Goal: Task Accomplishment & Management: Use online tool/utility

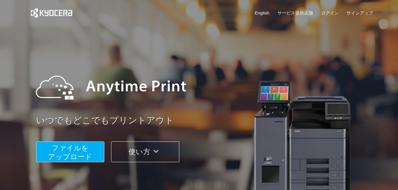
click at [65, 153] on span "ファイルを ​​アップロード" at bounding box center [70, 152] width 44 height 17
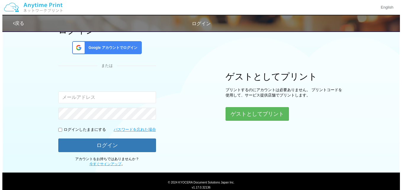
scroll to position [61, 0]
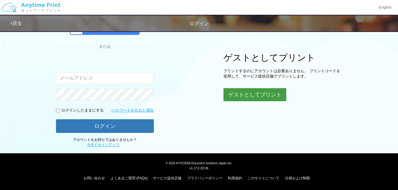
click at [252, 96] on button "ゲストとしてプリント" at bounding box center [254, 94] width 63 height 13
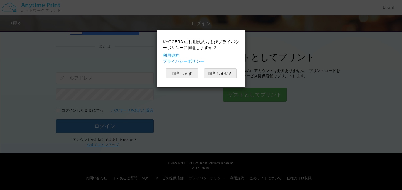
click at [179, 71] on button "同意します" at bounding box center [182, 73] width 33 height 10
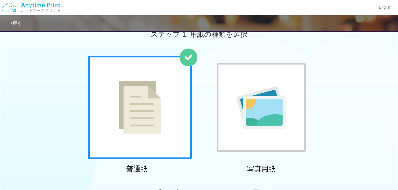
scroll to position [133, 0]
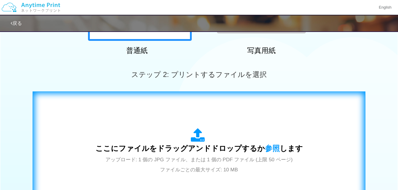
click at [208, 134] on div "ここにファイルをドラッグアンドドロップするか 参照 します アップロード: 1 個の JPG ファイル、または 1 個の PDF ファイル (上限 50 ペー…" at bounding box center [198, 151] width 207 height 46
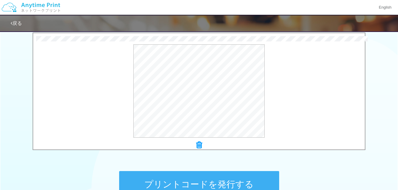
scroll to position [192, 0]
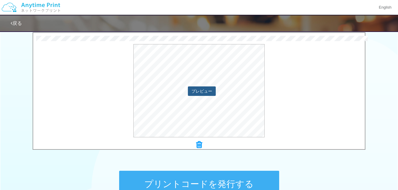
click at [205, 92] on button "プレビュー" at bounding box center [202, 90] width 28 height 9
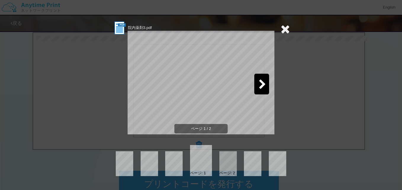
click at [232, 160] on div at bounding box center [227, 163] width 17 height 25
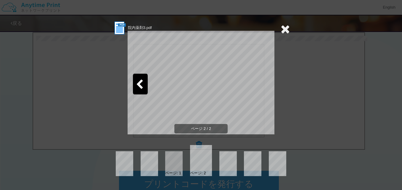
click at [140, 80] on icon at bounding box center [139, 85] width 7 height 10
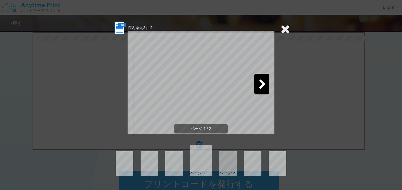
click at [286, 28] on icon at bounding box center [285, 29] width 9 height 12
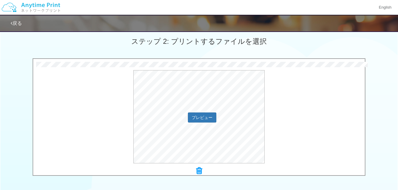
scroll to position [222, 0]
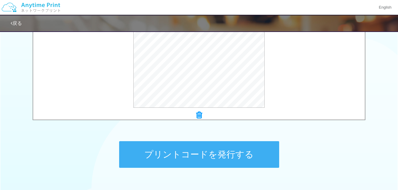
click at [199, 117] on icon at bounding box center [199, 115] width 6 height 8
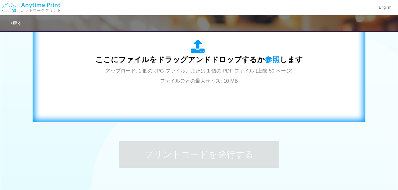
click at [202, 44] on icon at bounding box center [199, 46] width 17 height 15
click at [197, 52] on icon at bounding box center [199, 46] width 17 height 15
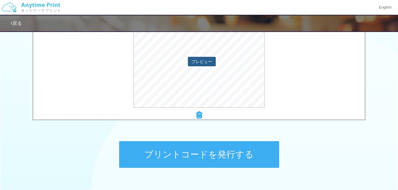
click at [197, 60] on button "プレビュー" at bounding box center [202, 61] width 28 height 9
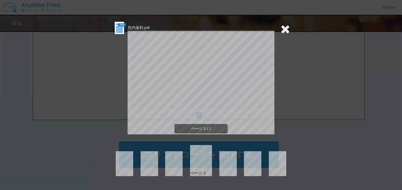
click at [282, 31] on icon at bounding box center [285, 29] width 9 height 12
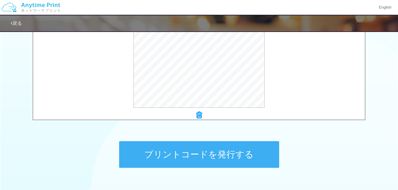
click at [222, 157] on button "プリントコードを発行する" at bounding box center [199, 154] width 160 height 27
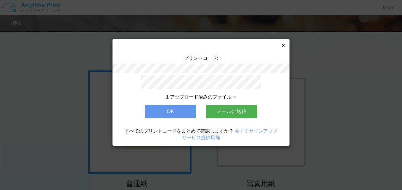
click at [282, 44] on icon at bounding box center [283, 46] width 3 height 4
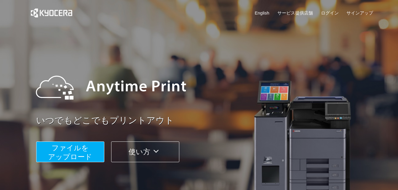
click at [61, 153] on span "ファイルを ​​アップロード" at bounding box center [70, 152] width 44 height 17
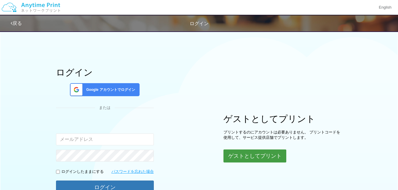
click at [258, 157] on button "ゲストとしてプリント" at bounding box center [254, 156] width 63 height 13
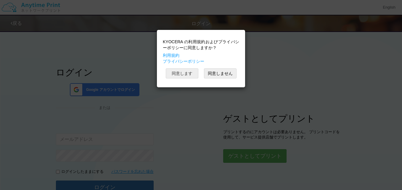
click at [181, 70] on button "同意します" at bounding box center [182, 73] width 33 height 10
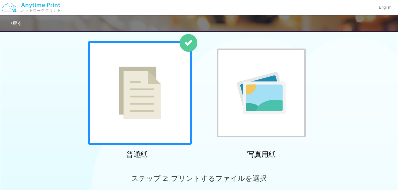
scroll to position [118, 0]
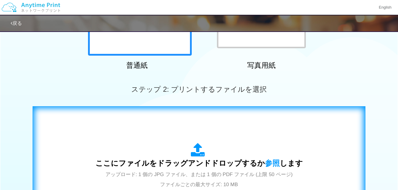
click at [188, 157] on div "ここにファイルをドラッグアンドドロップするか 参照 します アップロード: 1 個の JPG ファイル、または 1 個の PDF ファイル (上限 50 ペー…" at bounding box center [198, 166] width 207 height 46
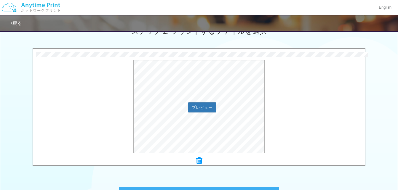
scroll to position [178, 0]
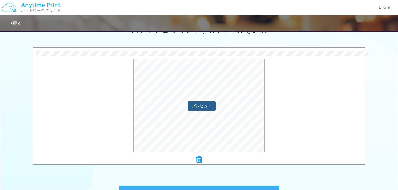
click at [208, 107] on button "プレビュー" at bounding box center [202, 105] width 28 height 9
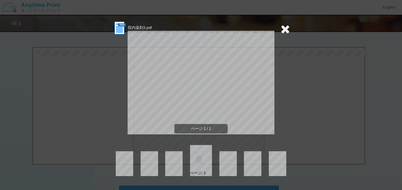
click at [285, 29] on icon at bounding box center [285, 29] width 9 height 12
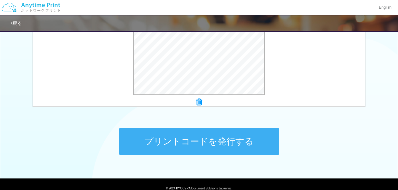
scroll to position [237, 0]
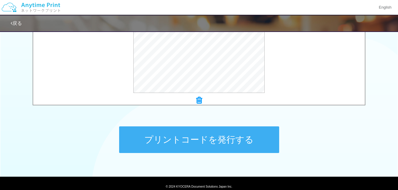
click at [229, 137] on button "プリントコードを発行する" at bounding box center [199, 139] width 160 height 27
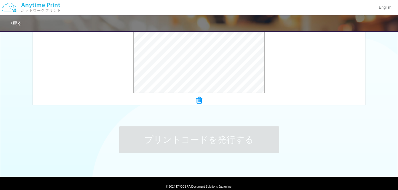
scroll to position [0, 0]
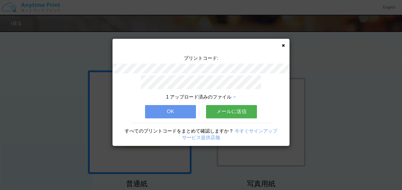
click at [186, 112] on button "OK" at bounding box center [170, 111] width 51 height 13
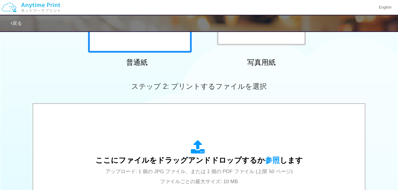
scroll to position [178, 0]
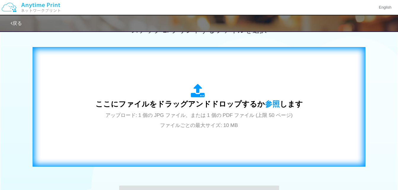
click at [194, 100] on span "ここにファイルをドラッグアンドドロップするか 参照 します" at bounding box center [198, 104] width 207 height 8
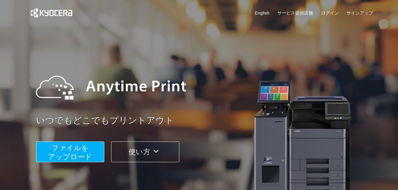
click at [88, 146] on button "ファイルを ​​アップロード" at bounding box center [70, 152] width 68 height 21
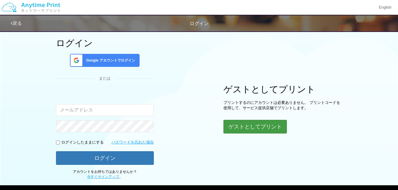
scroll to position [59, 0]
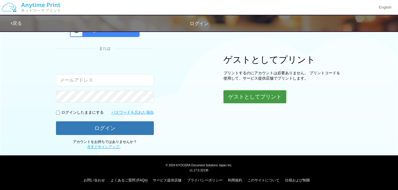
click at [262, 97] on button "ゲストとしてプリント" at bounding box center [254, 96] width 63 height 13
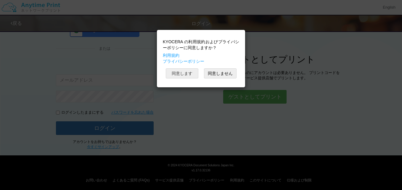
click at [182, 73] on button "同意します" at bounding box center [182, 73] width 33 height 10
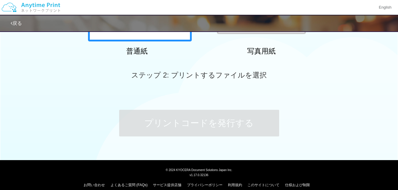
scroll to position [139, 0]
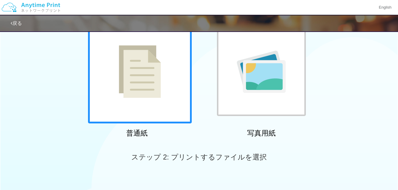
click at [169, 73] on div at bounding box center [140, 72] width 104 height 104
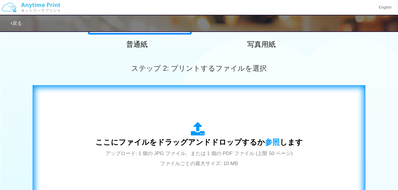
click at [197, 130] on icon at bounding box center [199, 129] width 17 height 15
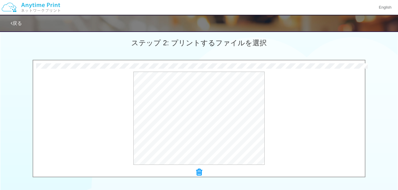
scroll to position [199, 0]
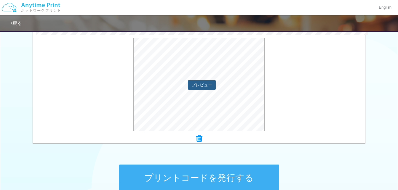
click at [197, 81] on button "プレビュー" at bounding box center [202, 84] width 28 height 9
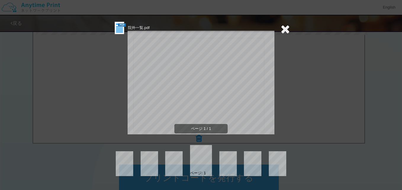
click at [288, 24] on icon at bounding box center [285, 29] width 9 height 12
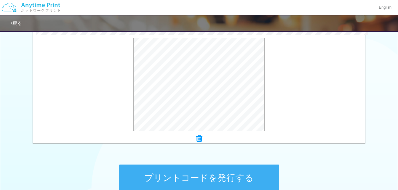
click at [219, 177] on button "プリントコードを発行する" at bounding box center [199, 178] width 160 height 27
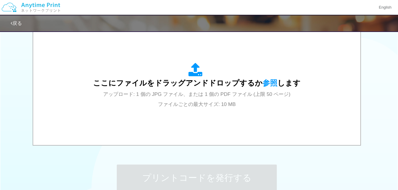
scroll to position [0, 0]
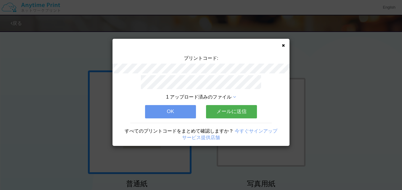
click at [284, 45] on icon at bounding box center [283, 46] width 3 height 4
